Goal: Transaction & Acquisition: Purchase product/service

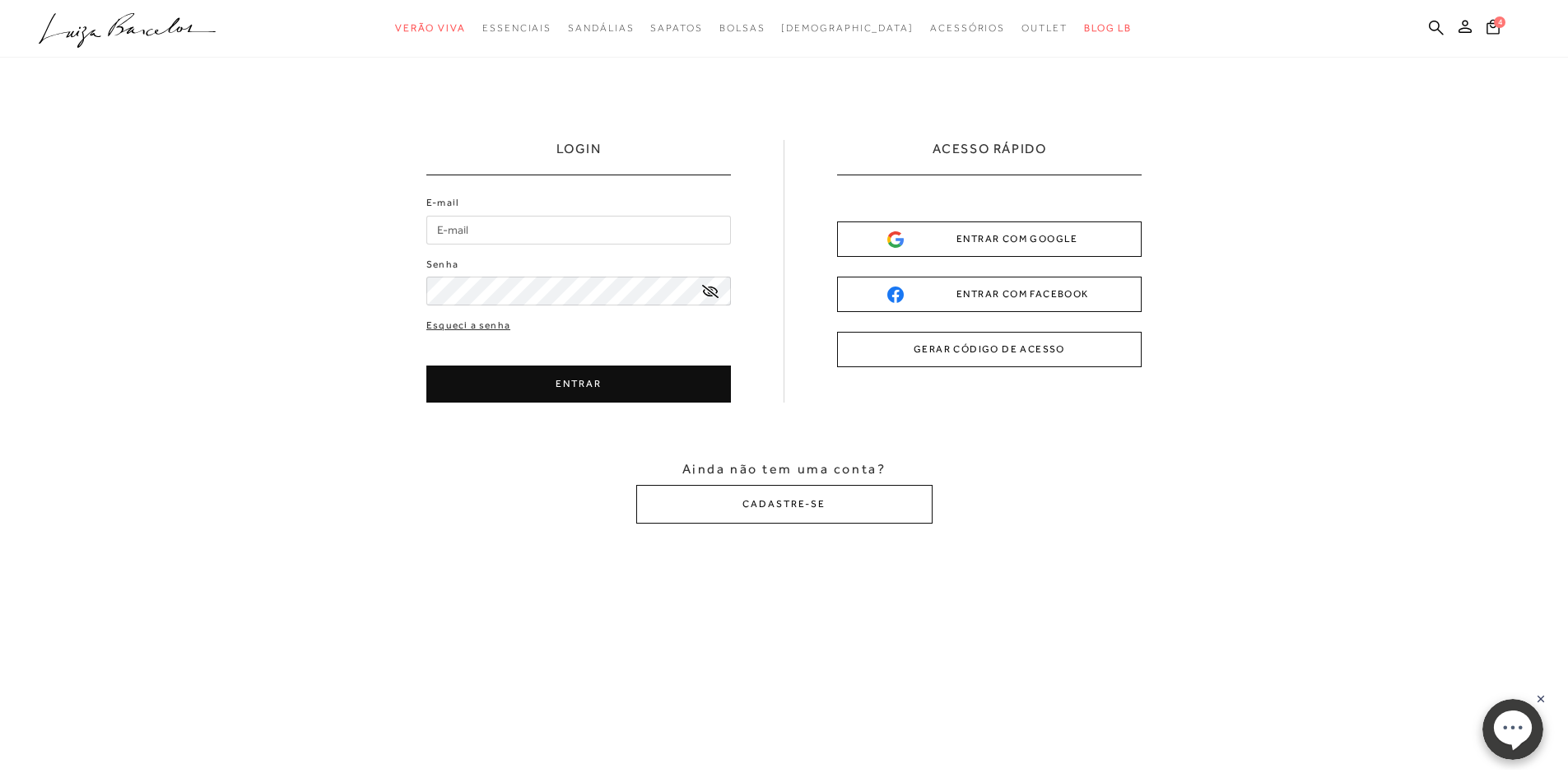
click at [568, 237] on input "E-mail" at bounding box center [578, 231] width 305 height 29
type input "financeiropia@gmail.com"
click at [587, 387] on button "ENTRAR" at bounding box center [578, 385] width 305 height 37
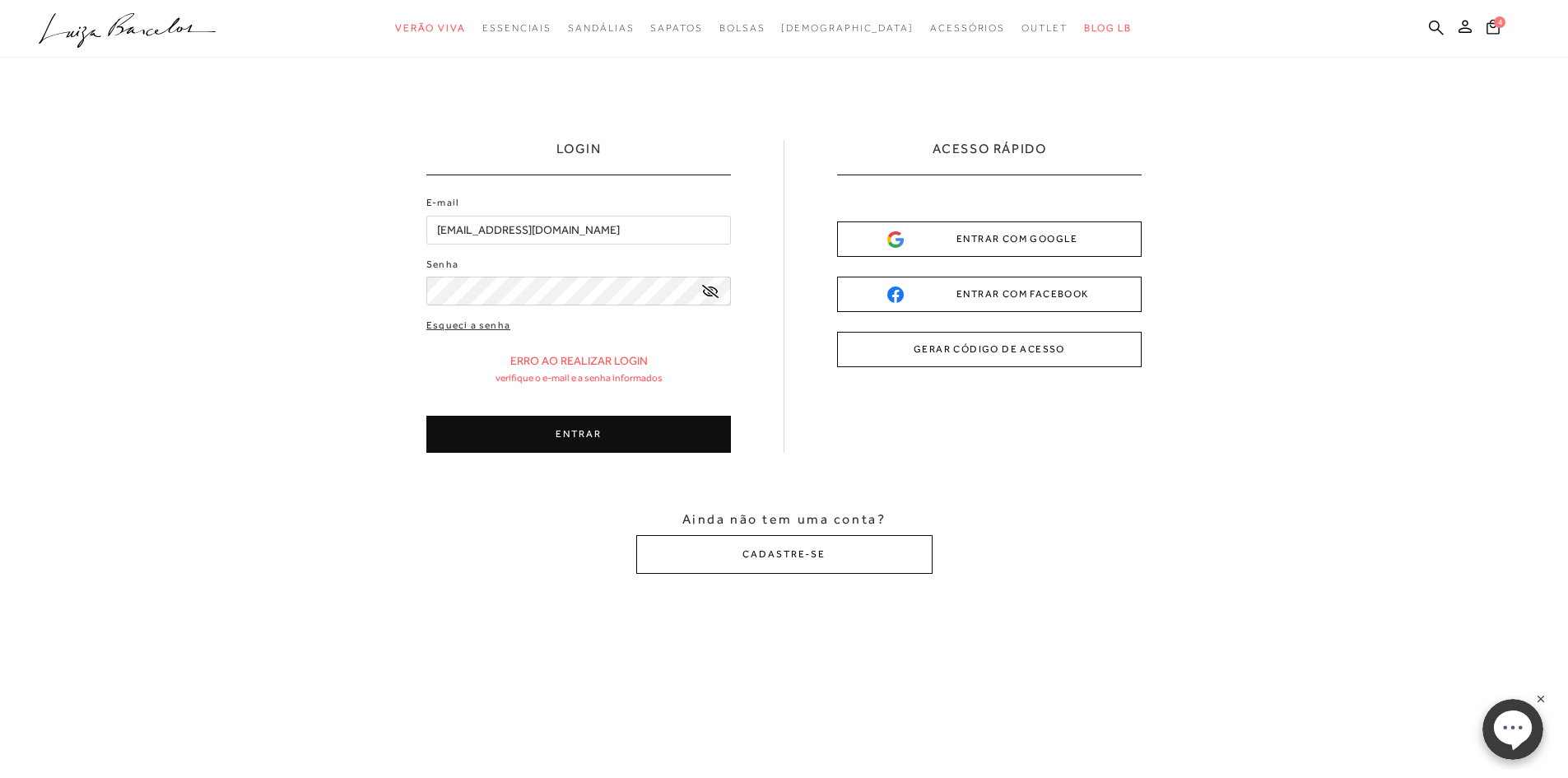
click at [711, 293] on icon at bounding box center [711, 292] width 17 height 14
click at [711, 293] on icon at bounding box center [711, 291] width 17 height 11
click at [611, 427] on button "ENTRAR" at bounding box center [578, 434] width 305 height 37
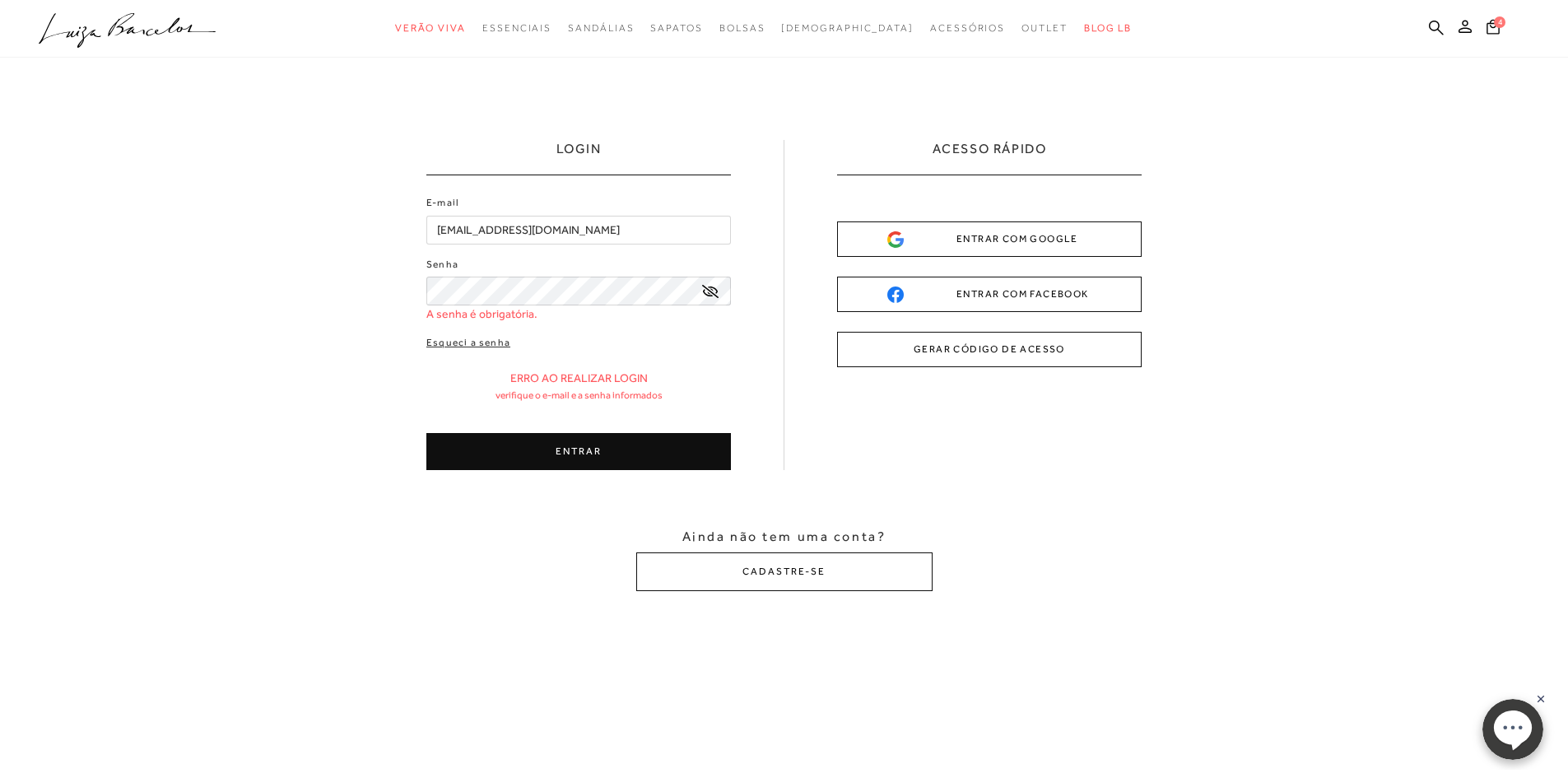
click at [1087, 243] on div "ENTRAR COM GOOGLE" at bounding box center [990, 240] width 204 height 18
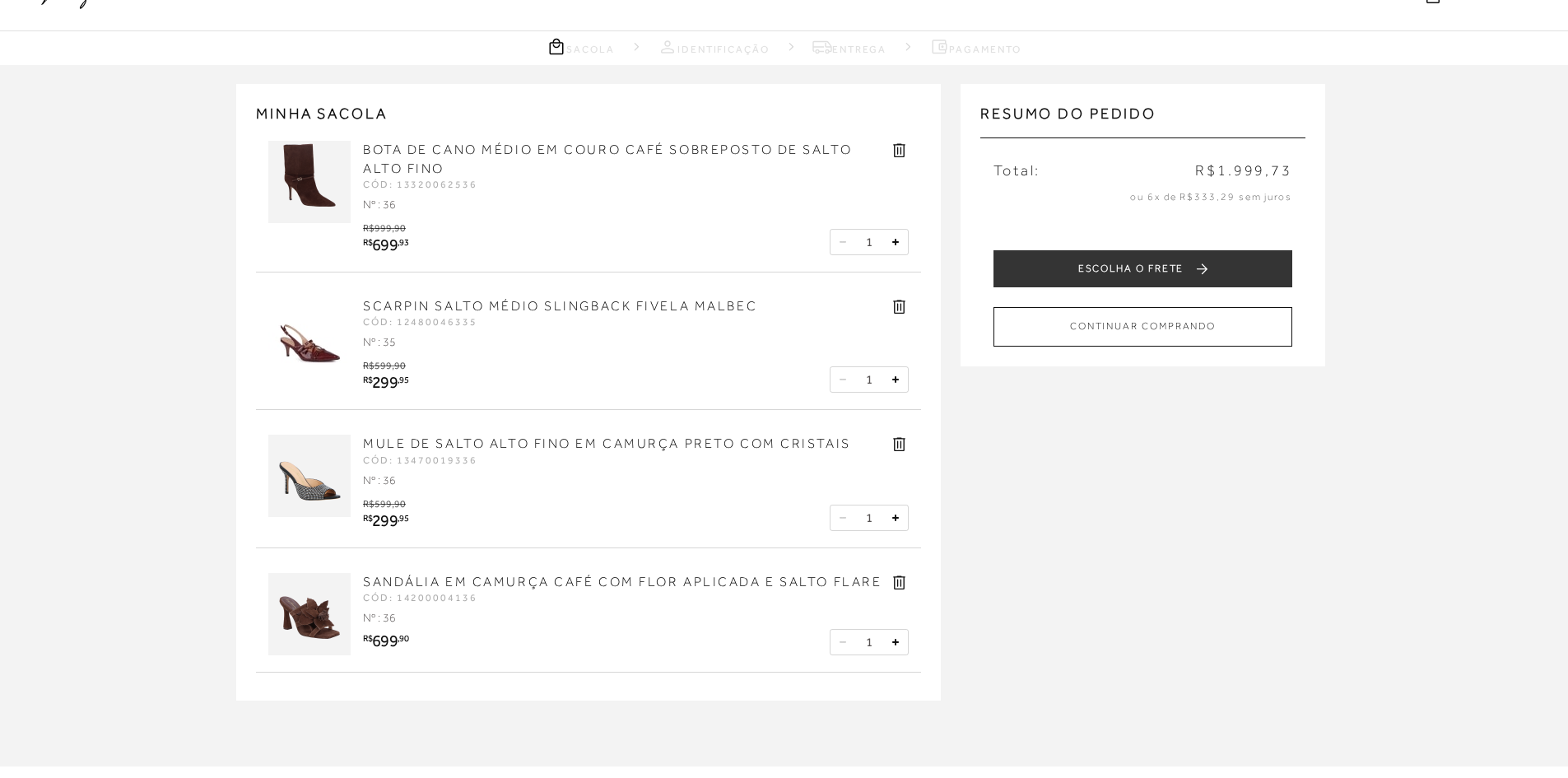
scroll to position [83, 0]
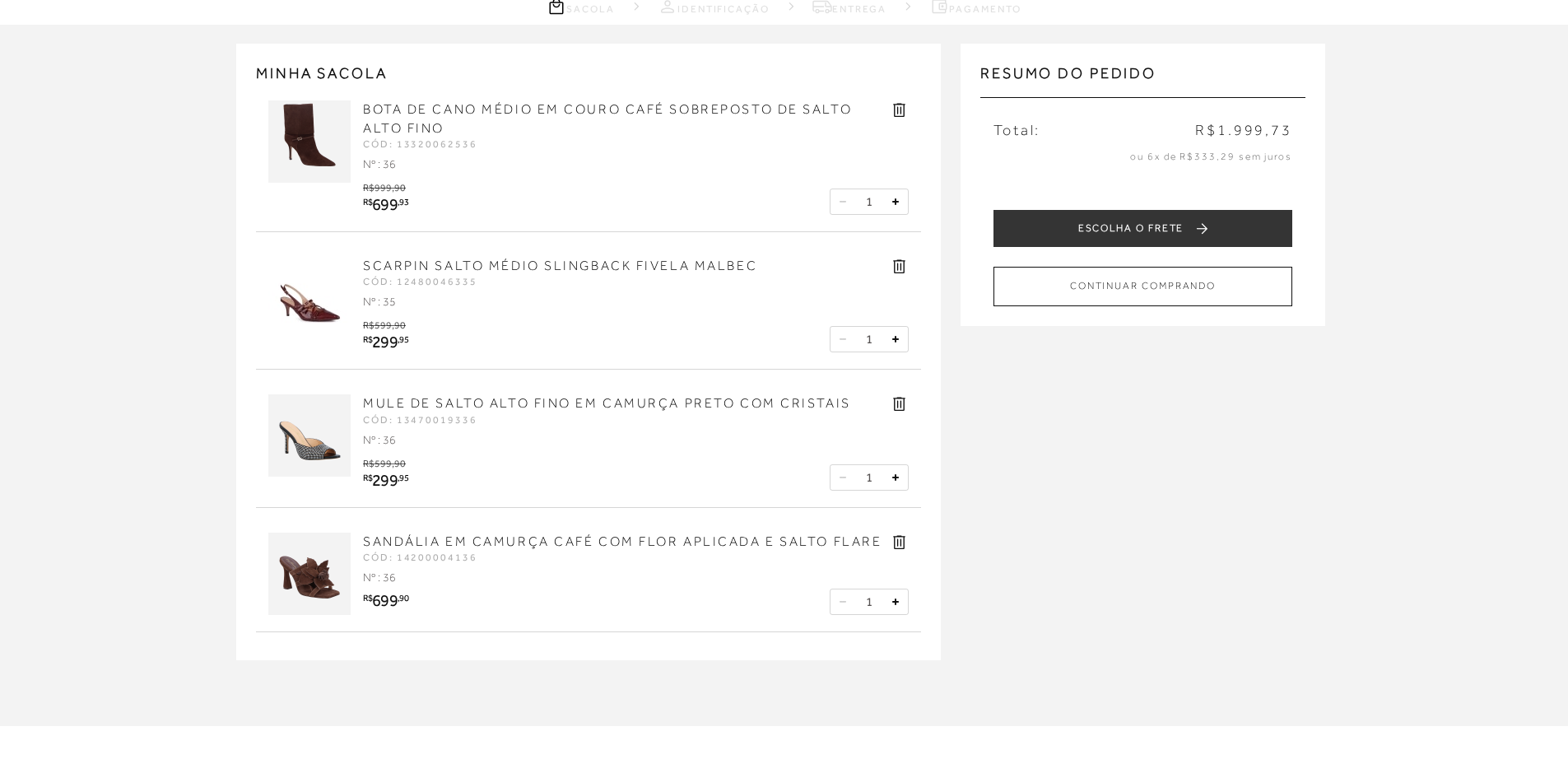
click at [308, 446] on img at bounding box center [310, 435] width 83 height 83
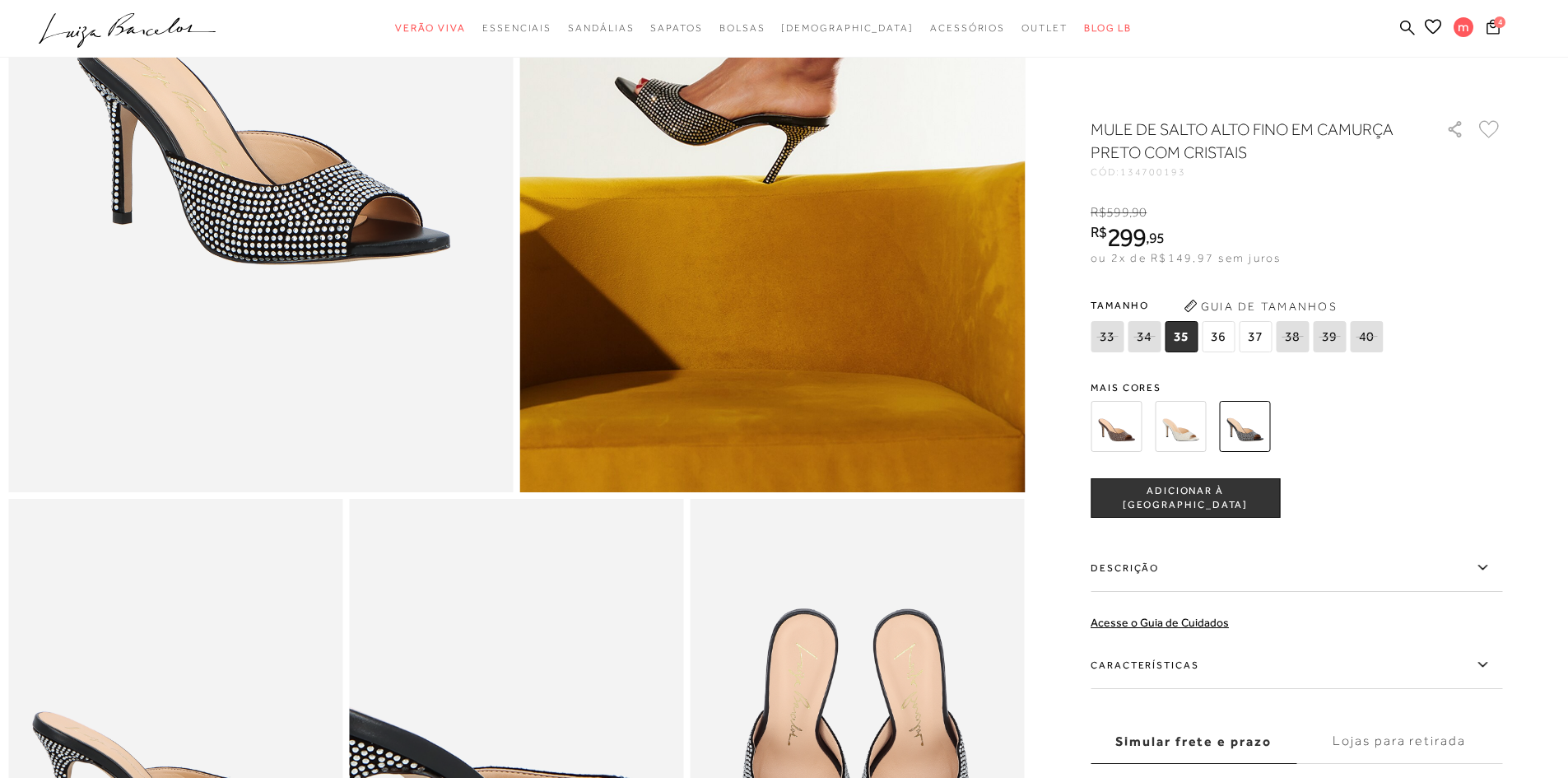
scroll to position [329, 0]
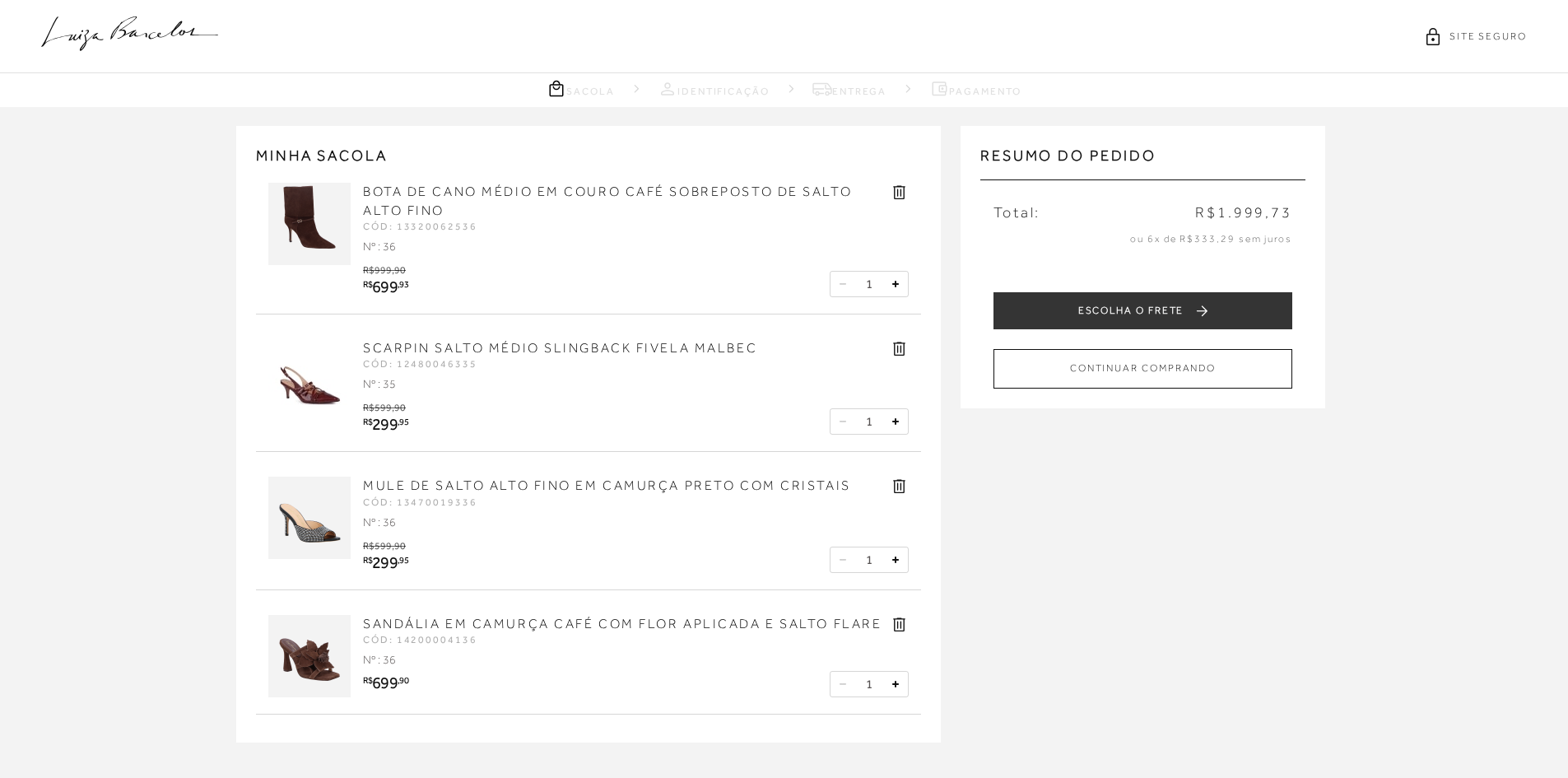
click at [312, 237] on img at bounding box center [310, 224] width 83 height 83
